Goal: Task Accomplishment & Management: Use online tool/utility

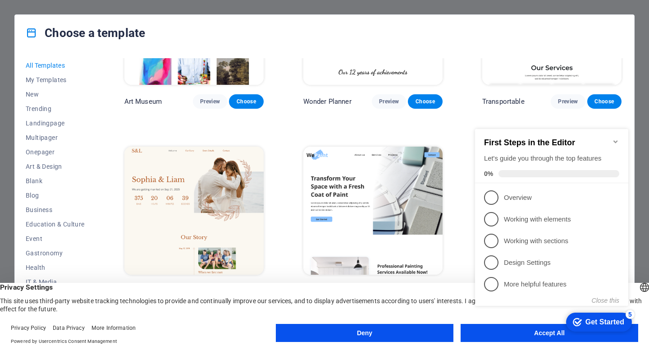
scroll to position [301, 0]
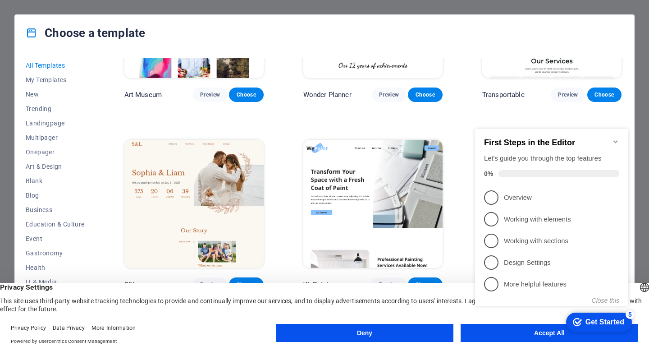
click at [617, 138] on icon "Minimize checklist" at bounding box center [615, 141] width 7 height 7
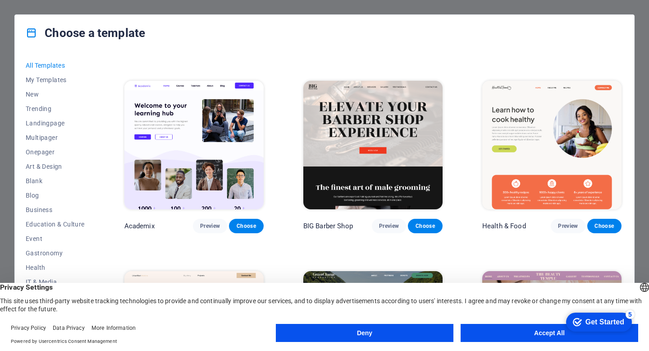
scroll to position [886, 0]
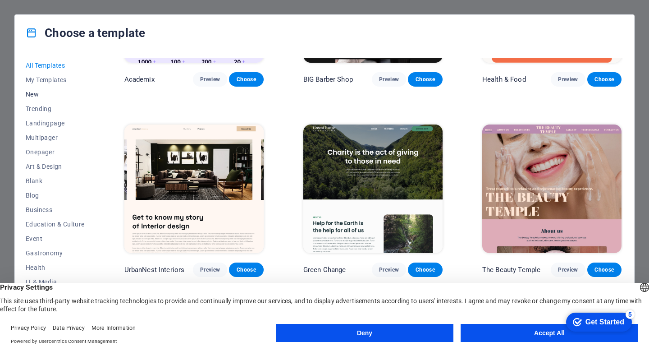
click at [37, 95] on span "New" at bounding box center [55, 94] width 59 height 7
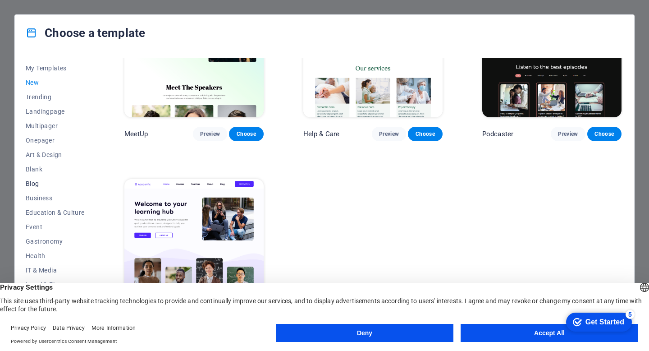
scroll to position [23, 0]
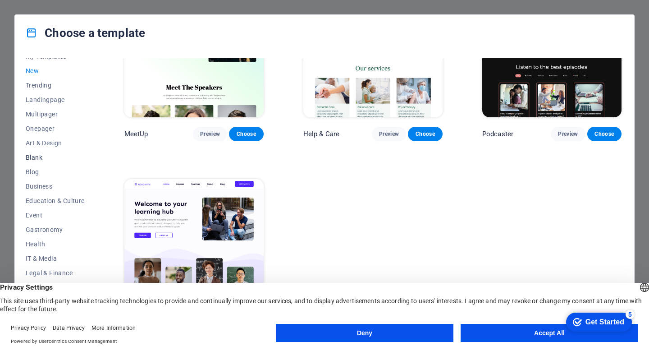
click at [34, 156] on span "Blank" at bounding box center [55, 157] width 59 height 7
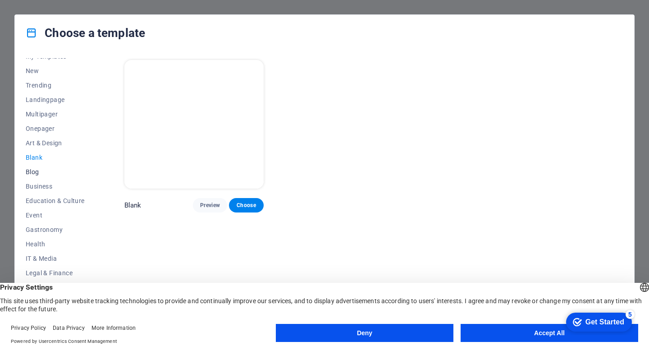
click at [32, 174] on span "Blog" at bounding box center [55, 171] width 59 height 7
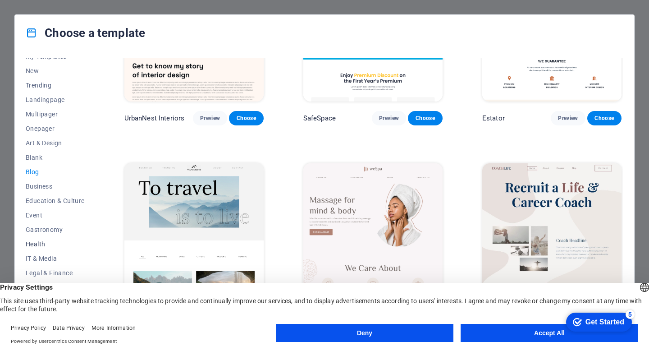
scroll to position [94, 0]
click at [40, 118] on span "Business" at bounding box center [55, 115] width 59 height 7
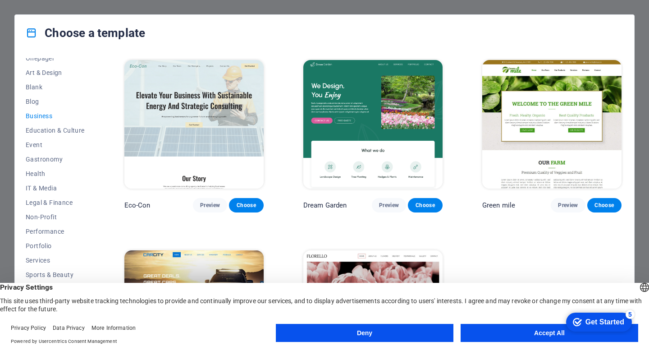
click at [395, 331] on button "Deny" at bounding box center [365, 333] width 178 height 18
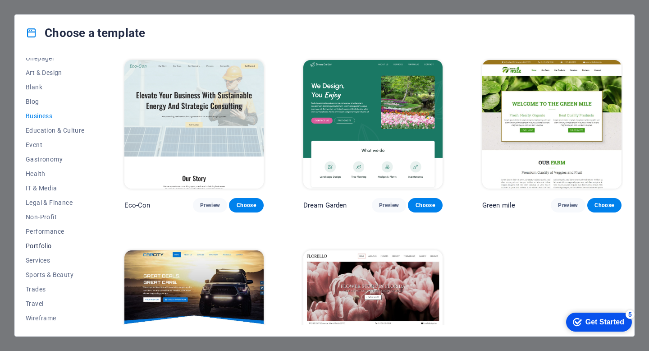
click at [43, 242] on span "Portfolio" at bounding box center [55, 245] width 59 height 7
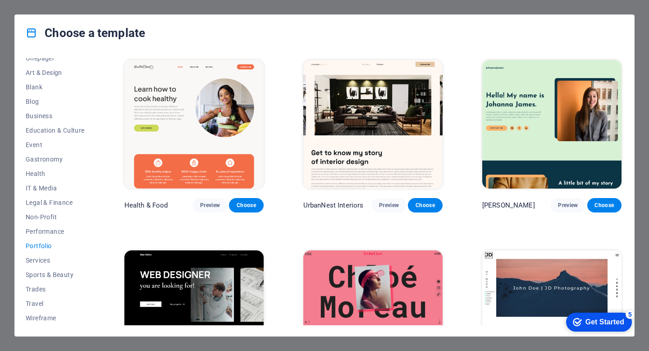
scroll to position [141, 0]
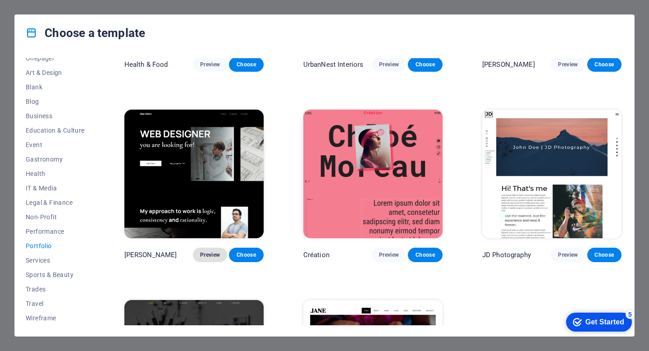
click at [210, 251] on span "Preview" at bounding box center [210, 254] width 20 height 7
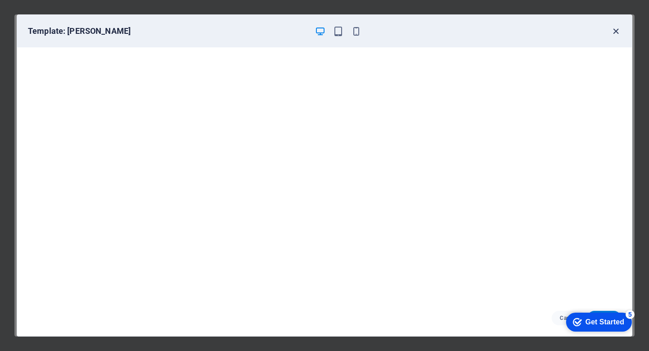
click at [616, 32] on icon "button" at bounding box center [616, 31] width 10 height 10
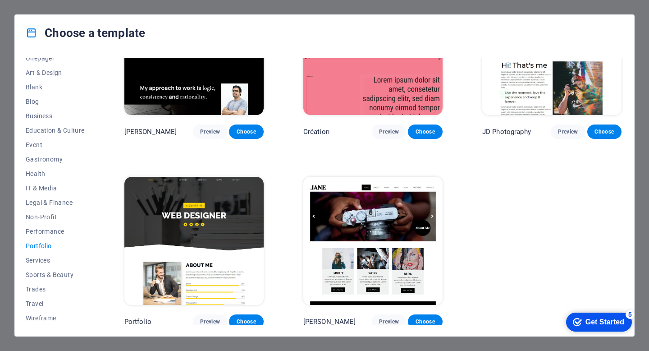
scroll to position [258, 0]
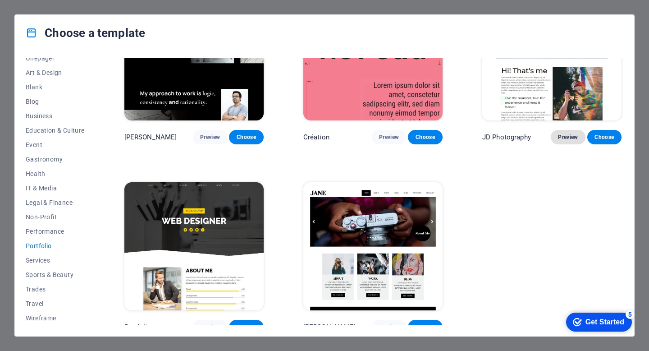
click at [563, 137] on span "Preview" at bounding box center [568, 136] width 20 height 7
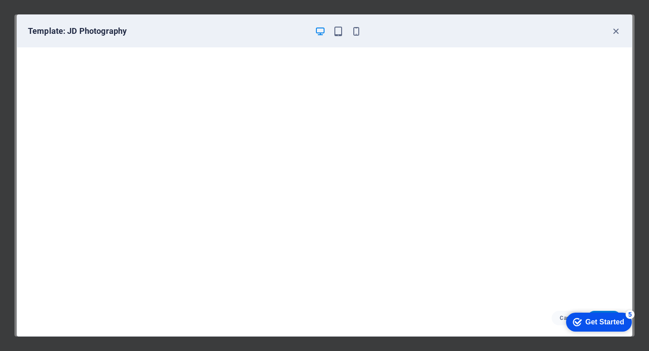
scroll to position [2, 0]
click at [618, 35] on icon "button" at bounding box center [616, 31] width 10 height 10
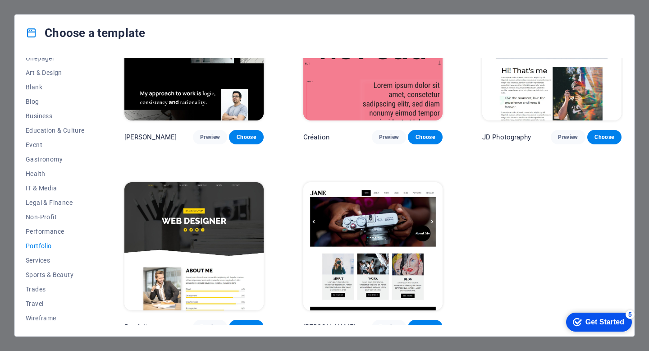
scroll to position [264, 0]
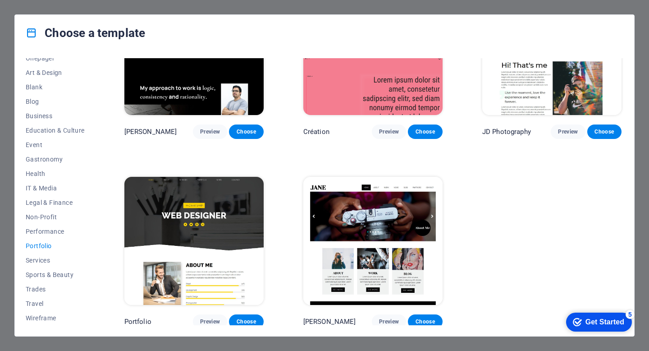
click at [189, 242] on img at bounding box center [193, 241] width 139 height 129
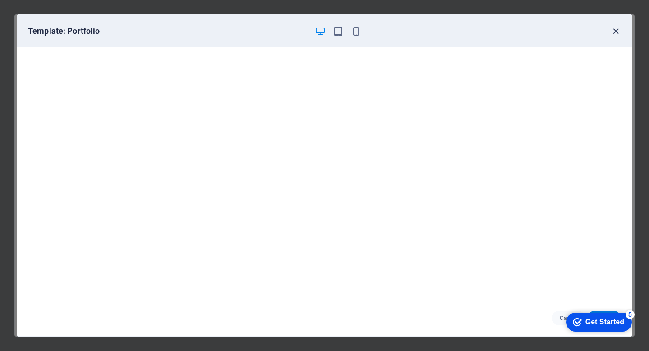
click at [618, 31] on icon "button" at bounding box center [616, 31] width 10 height 10
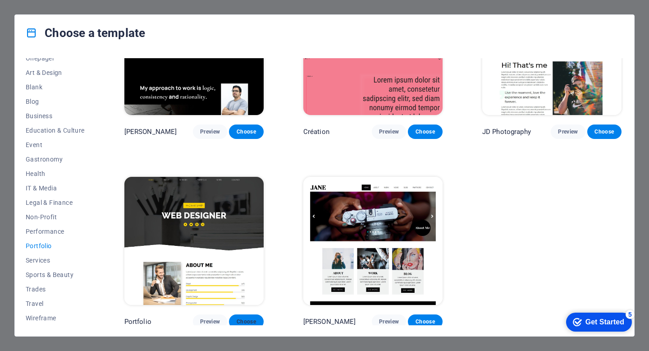
click at [248, 318] on span "Choose" at bounding box center [246, 321] width 20 height 7
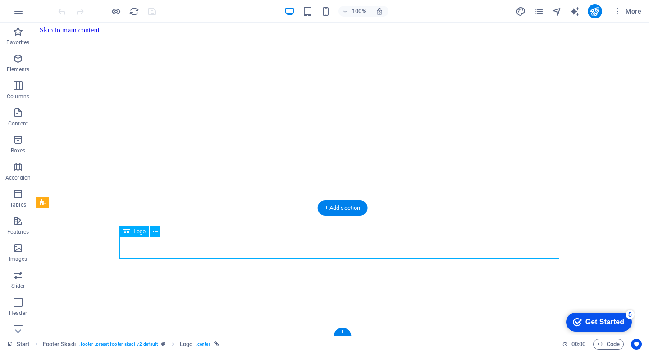
scroll to position [1897, 0]
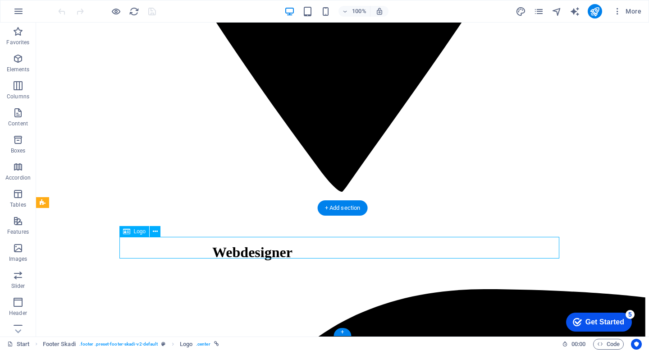
select select "px"
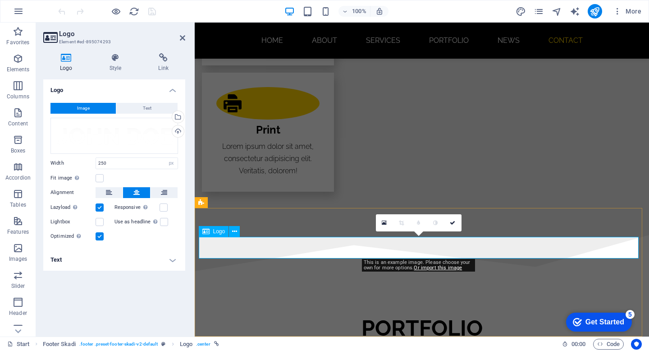
click at [146, 138] on div "Drag files here, click to choose files or select files from Files or our free s…" at bounding box center [115, 136] width 128 height 36
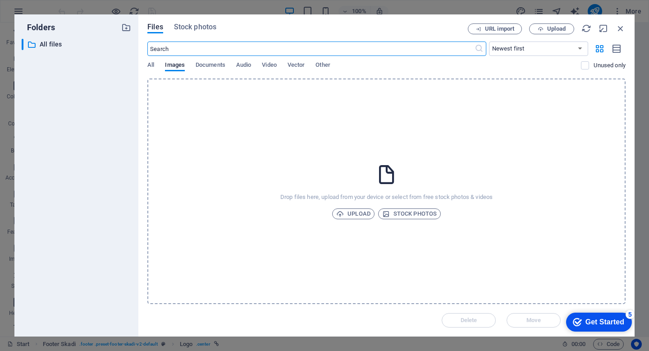
scroll to position [1866, 0]
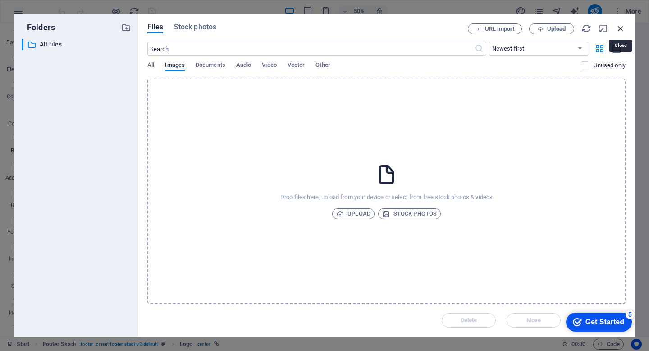
click at [622, 29] on icon "button" at bounding box center [621, 28] width 10 height 10
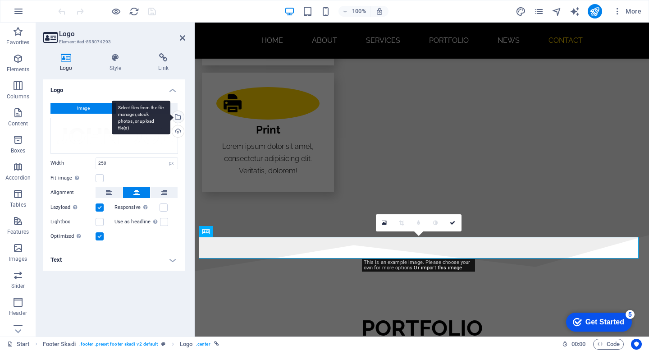
click at [150, 110] on div "Select files from the file manager, stock photos, or upload file(s)" at bounding box center [141, 118] width 59 height 34
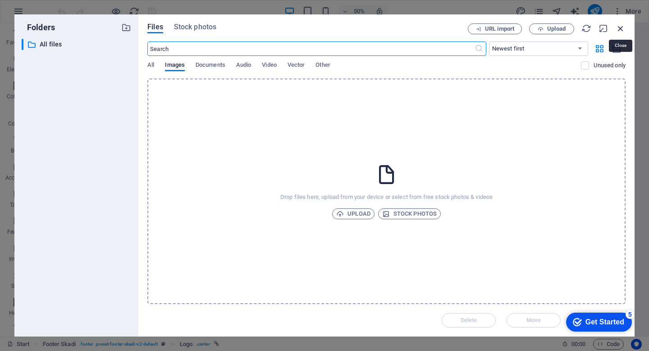
click at [620, 29] on icon "button" at bounding box center [621, 28] width 10 height 10
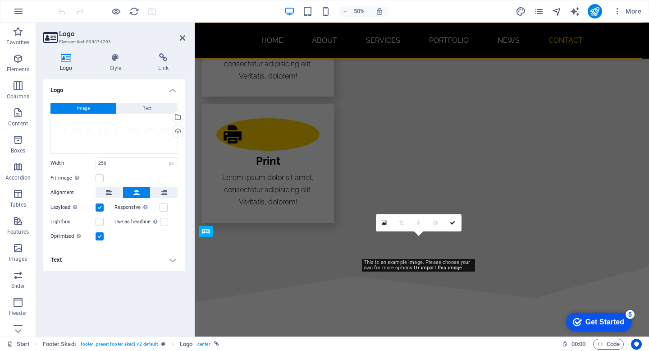
scroll to position [1897, 0]
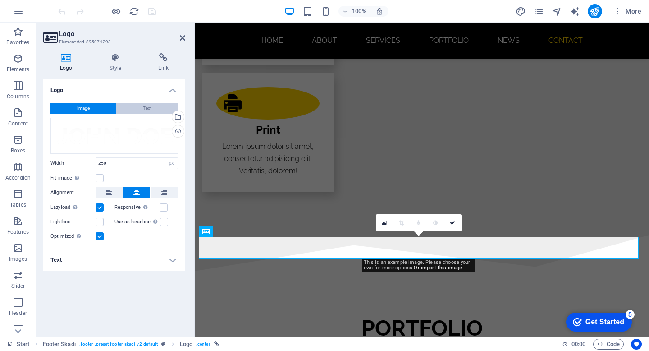
click at [133, 108] on button "Text" at bounding box center [146, 108] width 61 height 11
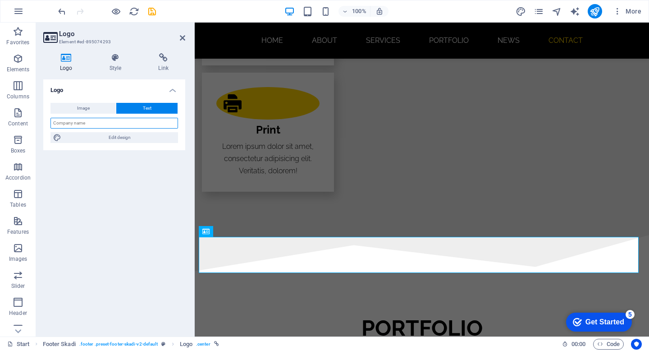
click at [124, 125] on input "text" at bounding box center [115, 123] width 128 height 11
click at [101, 113] on div "Image Text" at bounding box center [115, 108] width 128 height 11
click at [100, 111] on button "Image" at bounding box center [83, 108] width 65 height 11
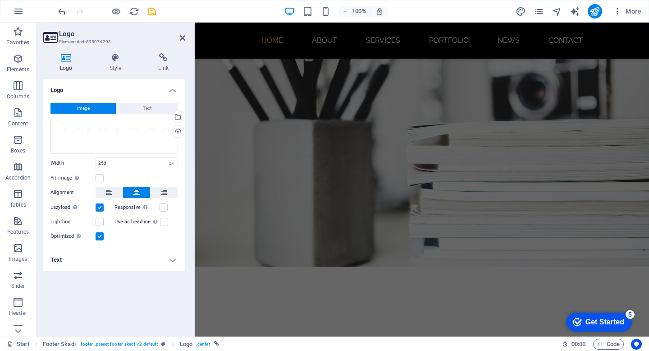
scroll to position [0, 0]
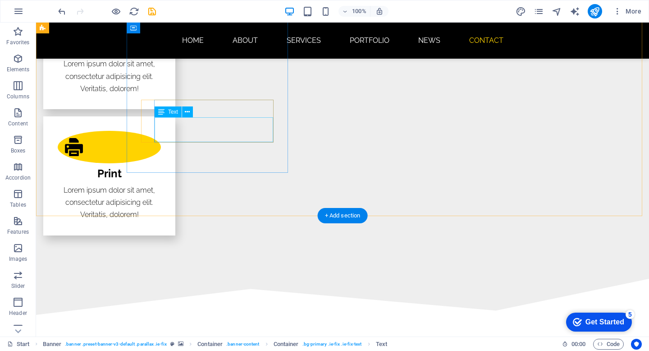
scroll to position [1897, 0]
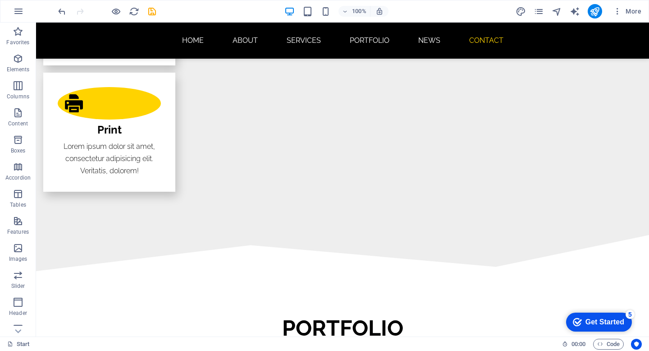
click at [582, 321] on div "checkmark Get Started 5" at bounding box center [598, 321] width 51 height 9
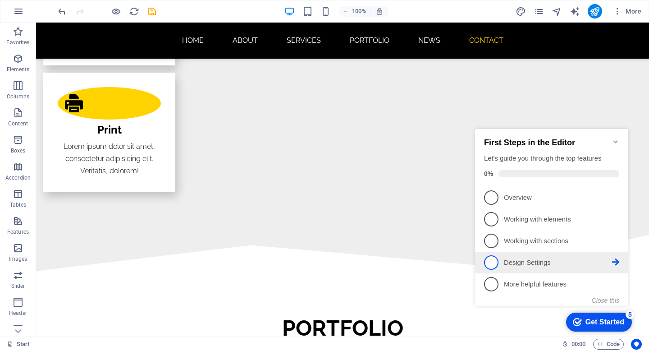
click at [568, 262] on p "Design Settings - incomplete" at bounding box center [558, 262] width 108 height 9
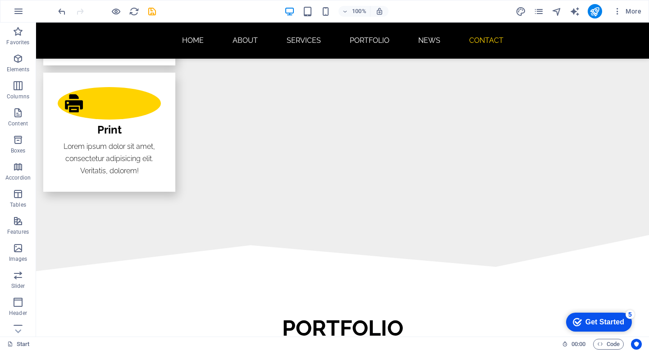
click at [602, 315] on div "checkmark Get Started 5" at bounding box center [599, 321] width 66 height 19
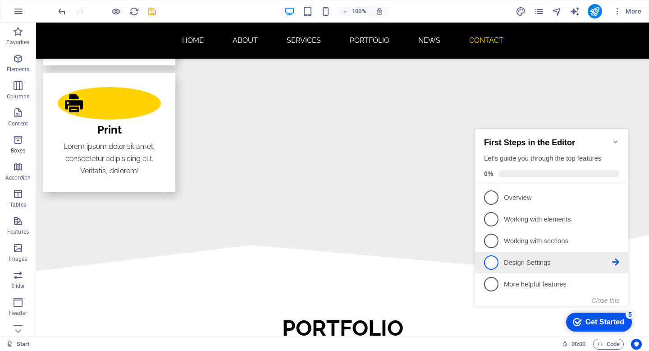
click at [491, 259] on span "4" at bounding box center [491, 262] width 14 height 14
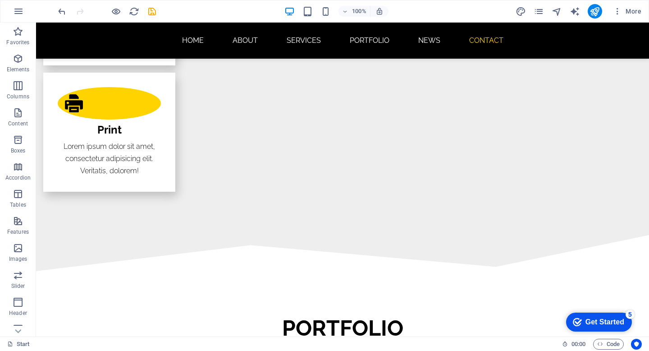
click at [583, 321] on div "checkmark Get Started 5" at bounding box center [598, 321] width 51 height 9
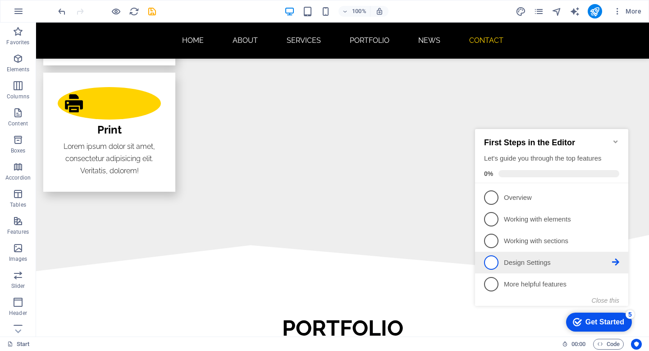
click at [615, 261] on icon at bounding box center [615, 261] width 7 height 7
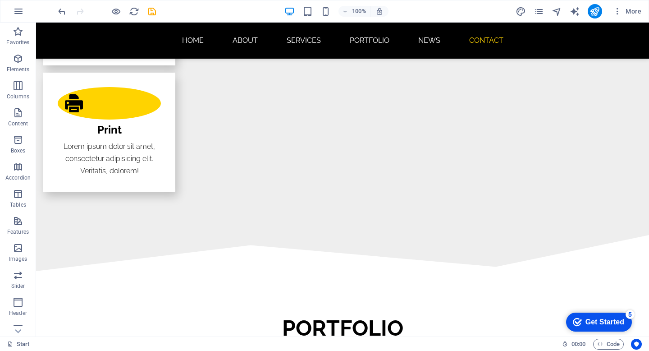
click at [605, 326] on div "Get Started" at bounding box center [605, 322] width 39 height 8
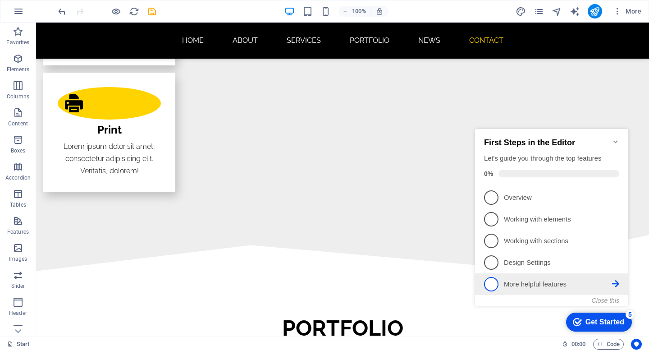
click at [494, 283] on span "5" at bounding box center [491, 284] width 14 height 14
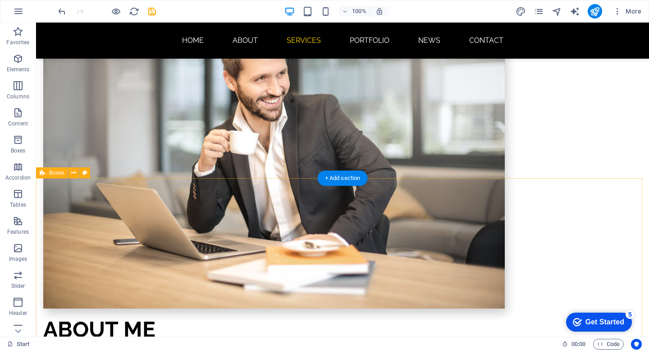
scroll to position [438, 0]
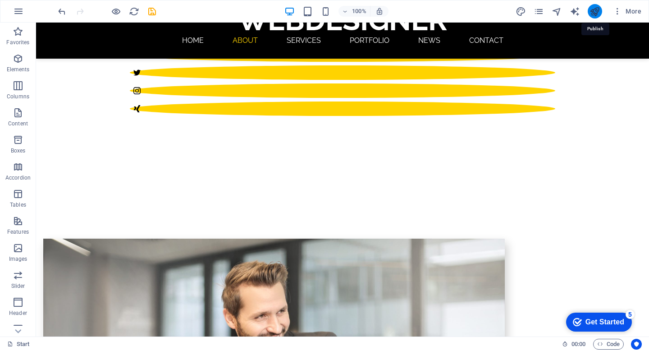
click at [599, 11] on icon "publish" at bounding box center [595, 11] width 10 height 10
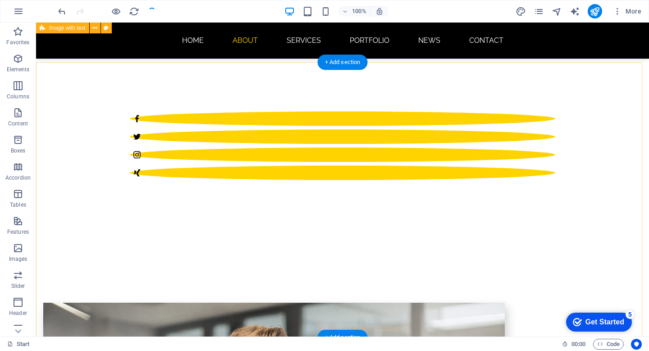
scroll to position [243, 0]
